Goal: Task Accomplishment & Management: Use online tool/utility

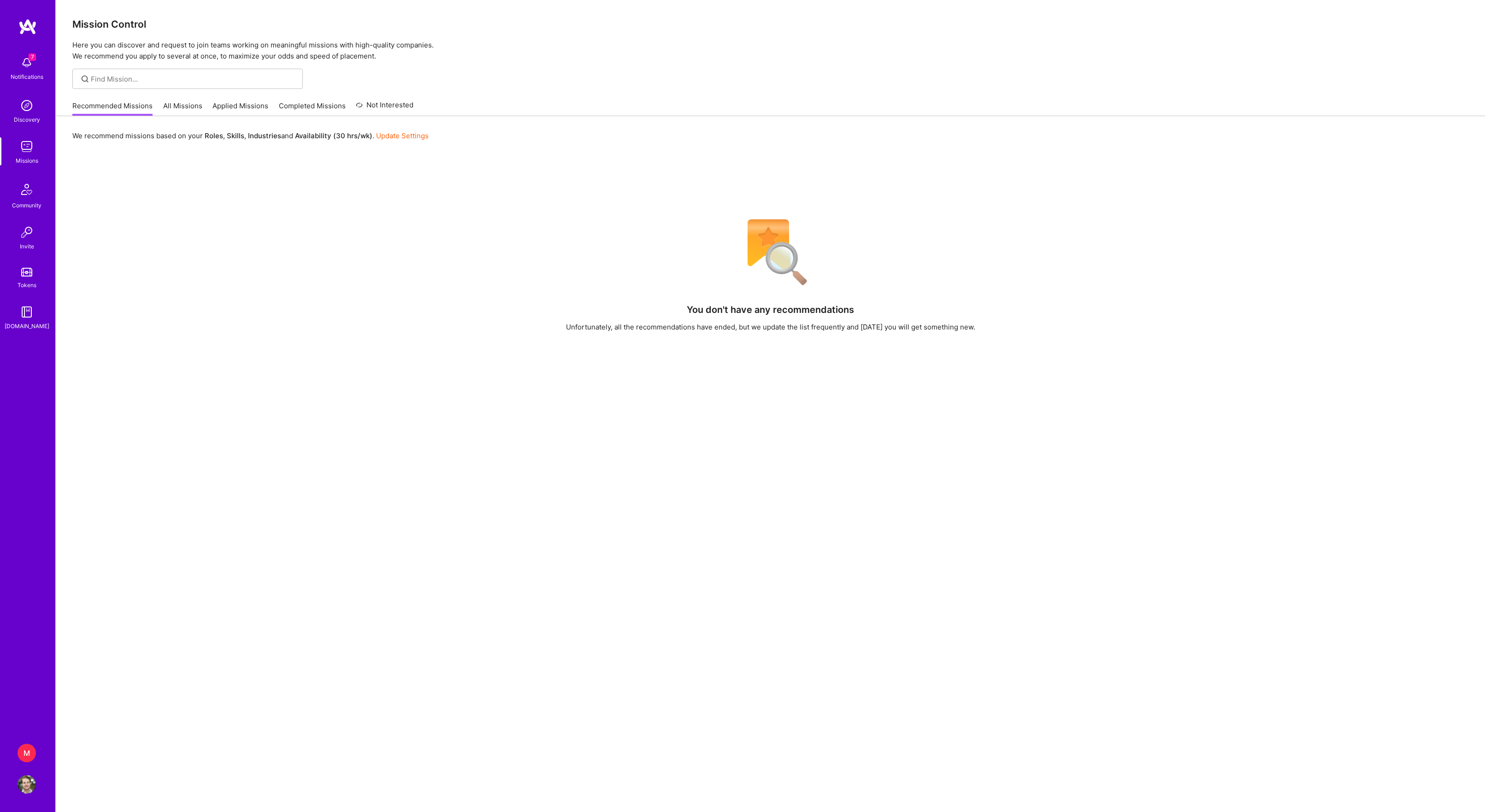
click at [17, 743] on div "7 Notifications Discovery Missions Community Invite Tokens [DOMAIN_NAME] M Make…" at bounding box center [28, 406] width 55 height 812
click at [29, 749] on div "M" at bounding box center [27, 753] width 18 height 18
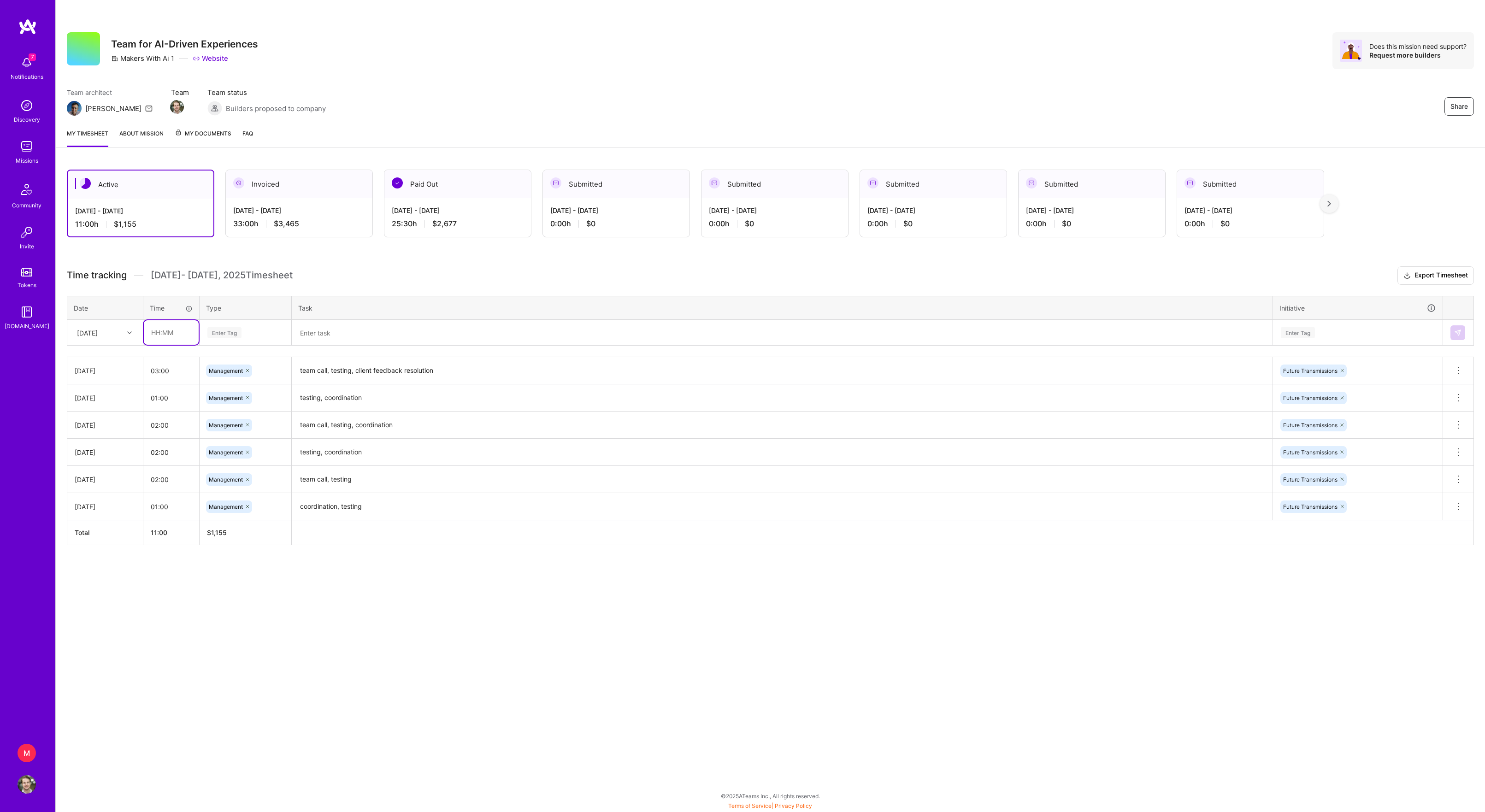
click at [161, 345] on input "text" at bounding box center [171, 333] width 55 height 24
type input "02:00"
click at [263, 338] on div "Enter Tag" at bounding box center [245, 333] width 78 height 12
click at [267, 482] on div "Management" at bounding box center [246, 471] width 91 height 22
click at [323, 345] on textarea at bounding box center [782, 333] width 979 height 24
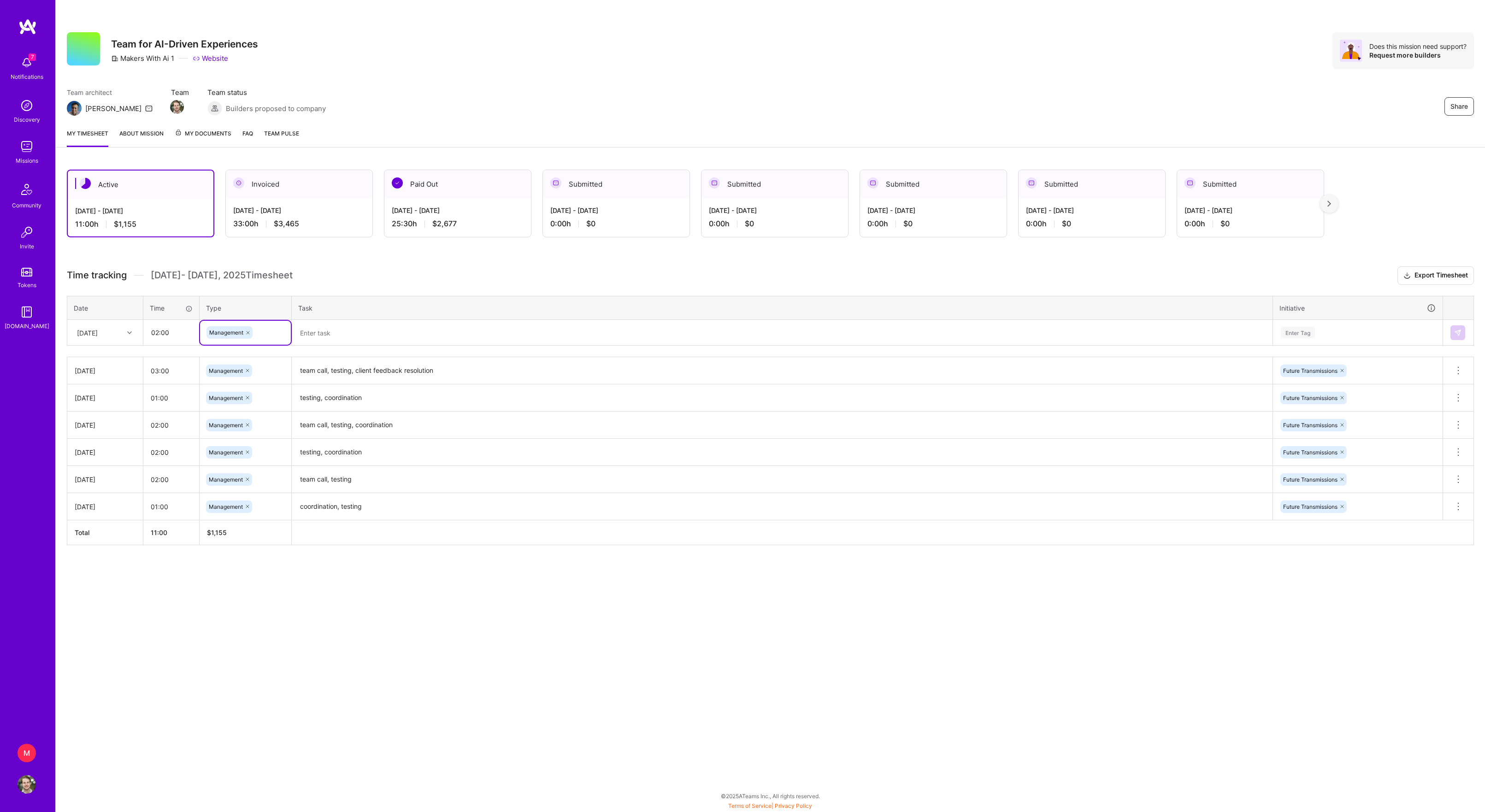
paste textarea "coordination, testing"
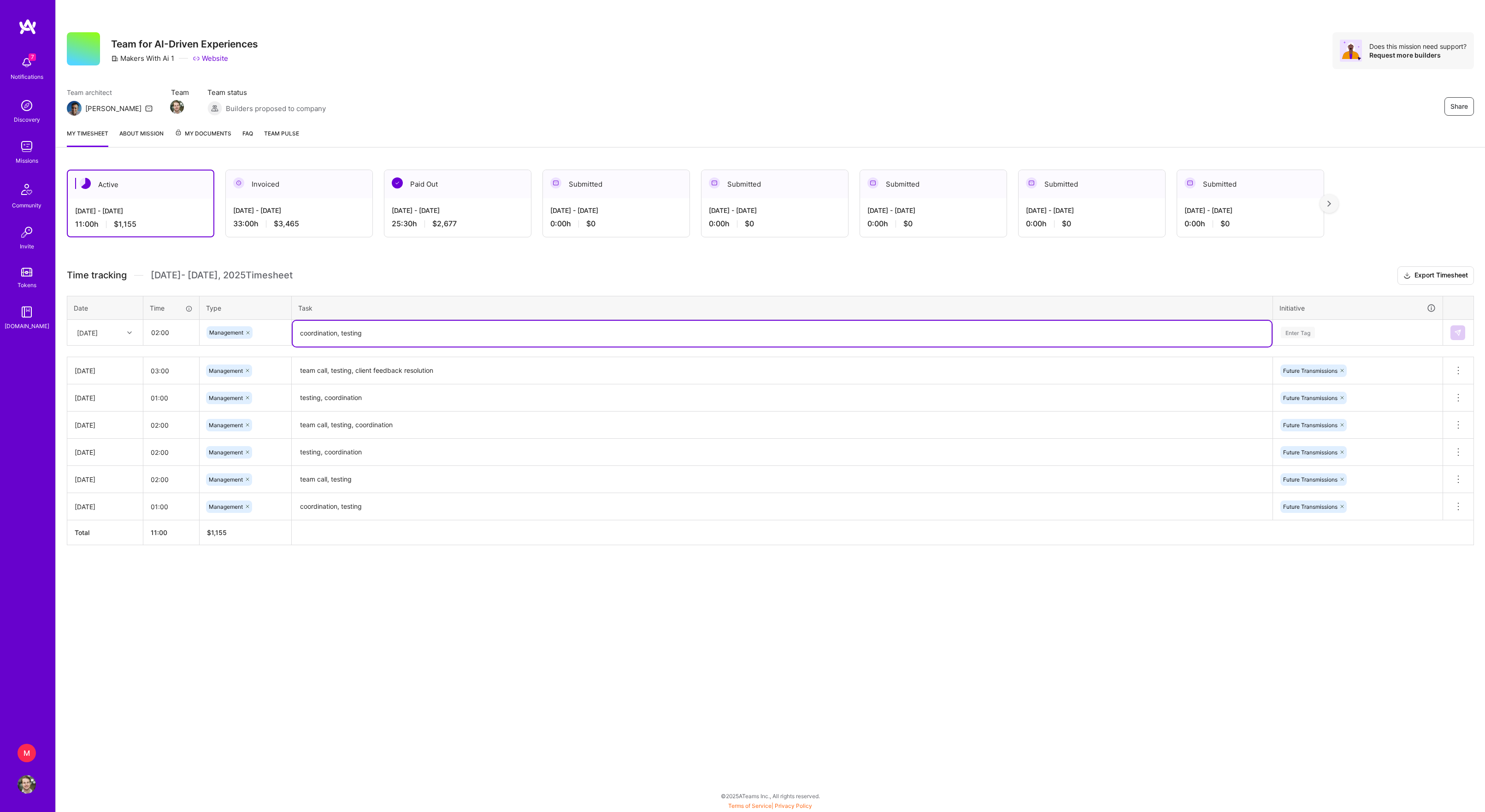
type textarea "coordination, testing"
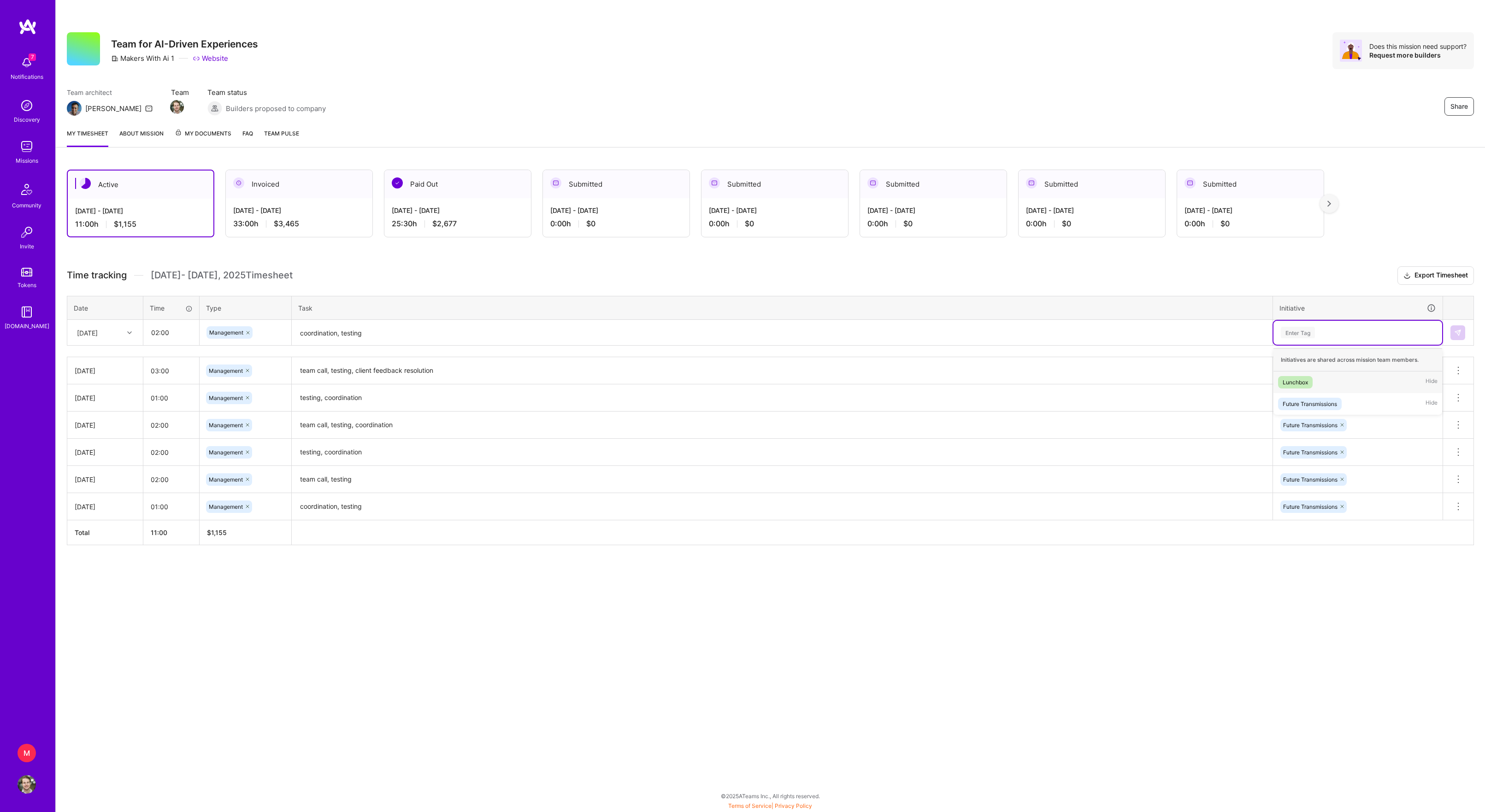
click at [1314, 340] on div "Enter Tag" at bounding box center [1358, 333] width 169 height 24
click at [1323, 409] on div "Future Transmissions" at bounding box center [1310, 403] width 54 height 10
click at [1460, 337] on img at bounding box center [1457, 333] width 7 height 7
